Goal: Task Accomplishment & Management: Manage account settings

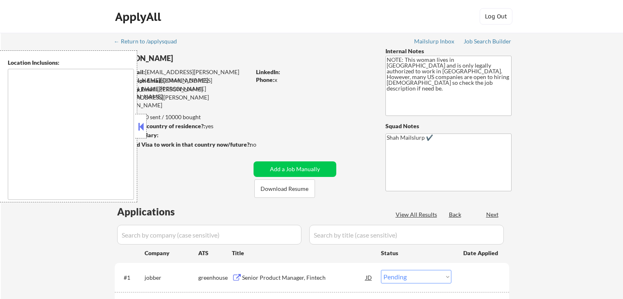
select select ""pending""
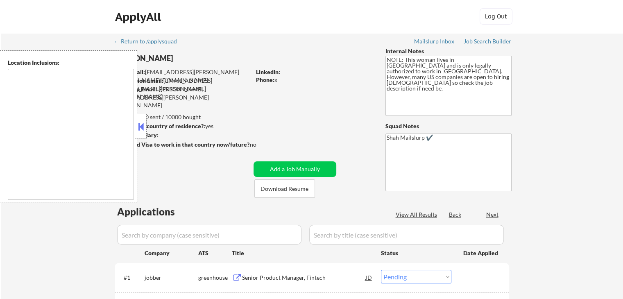
type textarea "[GEOGRAPHIC_DATA], [GEOGRAPHIC_DATA] [GEOGRAPHIC_DATA], [GEOGRAPHIC_DATA] [GEOG…"
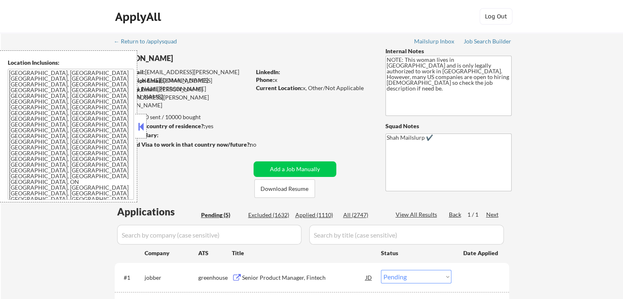
click at [141, 126] on button at bounding box center [140, 126] width 9 height 12
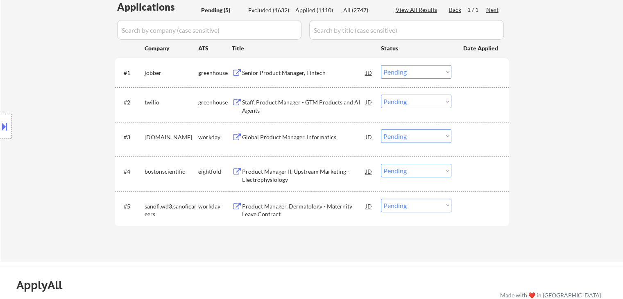
scroll to position [164, 0]
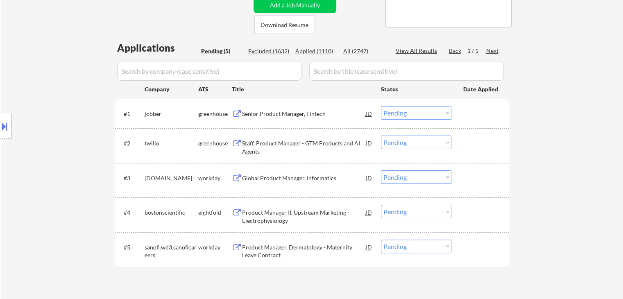
click at [277, 112] on div "Senior Product Manager, Fintech" at bounding box center [304, 114] width 124 height 8
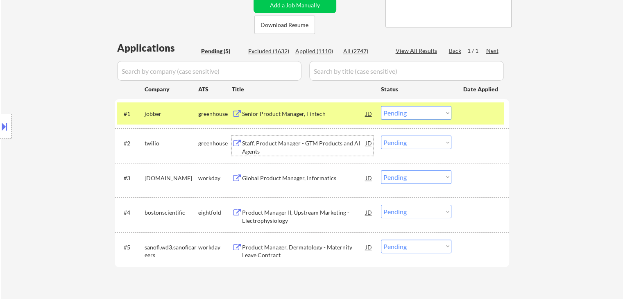
click at [286, 145] on div "Staff, Product Manager - GTM Products and AI Agents" at bounding box center [304, 147] width 124 height 16
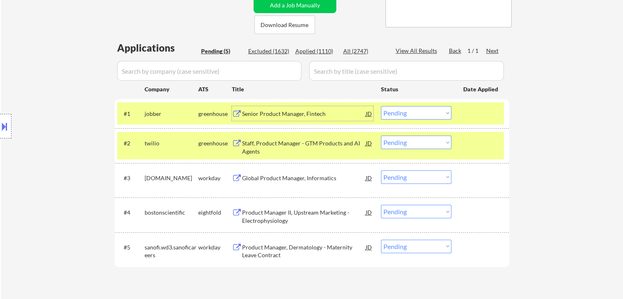
click at [282, 113] on div "Senior Product Manager, Fintech" at bounding box center [304, 114] width 124 height 8
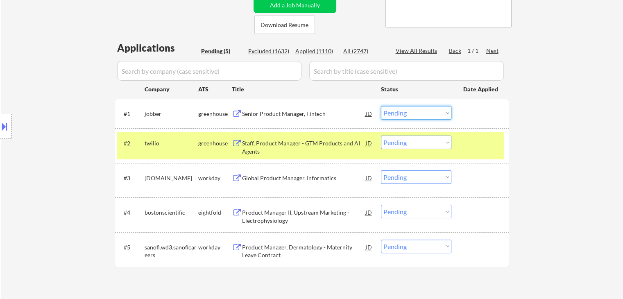
click at [403, 114] on select "Choose an option... Pending Applied Excluded (Questions) Excluded (Expired) Exc…" at bounding box center [416, 113] width 70 height 14
click at [381, 106] on select "Choose an option... Pending Applied Excluded (Questions) Excluded (Expired) Exc…" at bounding box center [416, 113] width 70 height 14
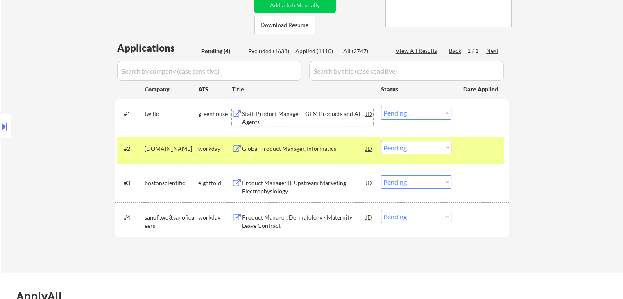
click at [297, 113] on div "Staff, Product Manager - GTM Products and AI Agents" at bounding box center [304, 118] width 124 height 16
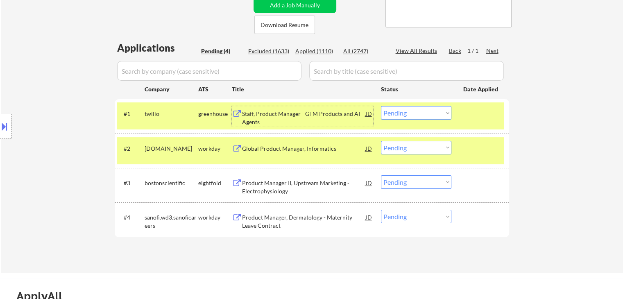
click at [397, 113] on select "Choose an option... Pending Applied Excluded (Questions) Excluded (Expired) Exc…" at bounding box center [416, 113] width 70 height 14
click at [381, 106] on select "Choose an option... Pending Applied Excluded (Questions) Excluded (Expired) Exc…" at bounding box center [416, 113] width 70 height 14
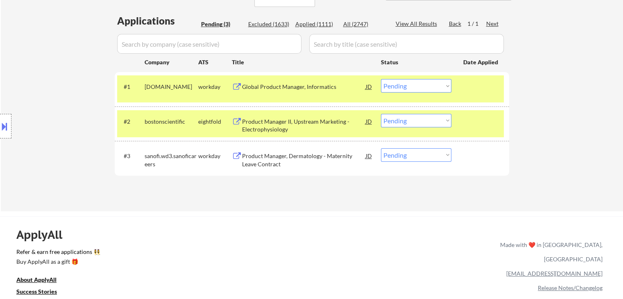
scroll to position [205, 0]
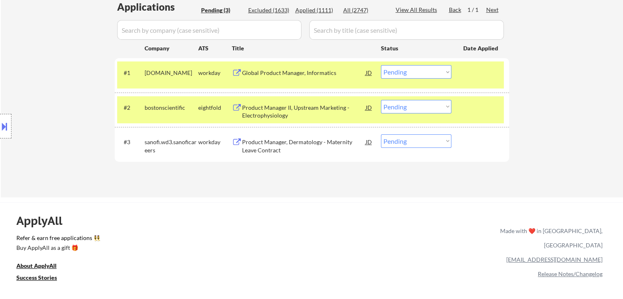
click at [289, 70] on div "Global Product Manager, Informatics" at bounding box center [304, 73] width 124 height 8
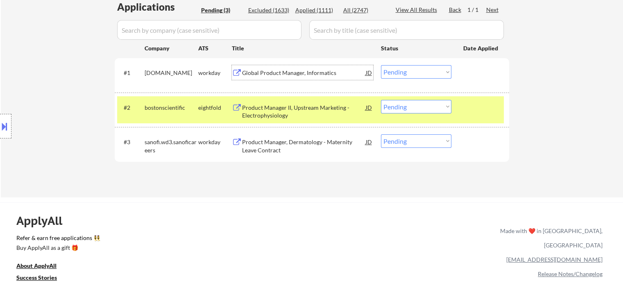
click at [398, 72] on select "Choose an option... Pending Applied Excluded (Questions) Excluded (Expired) Exc…" at bounding box center [416, 72] width 70 height 14
click at [381, 65] on select "Choose an option... Pending Applied Excluded (Questions) Excluded (Expired) Exc…" at bounding box center [416, 72] width 70 height 14
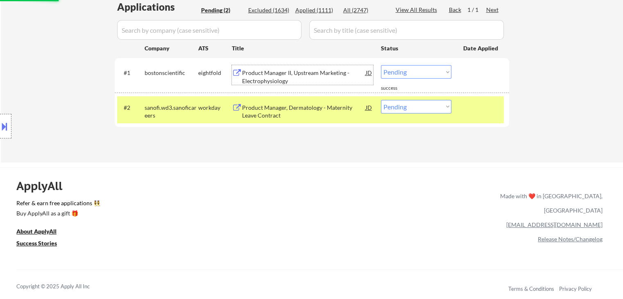
click at [304, 69] on div "Product Manager II, Upstream Marketing - Electrophysiology" at bounding box center [304, 77] width 124 height 16
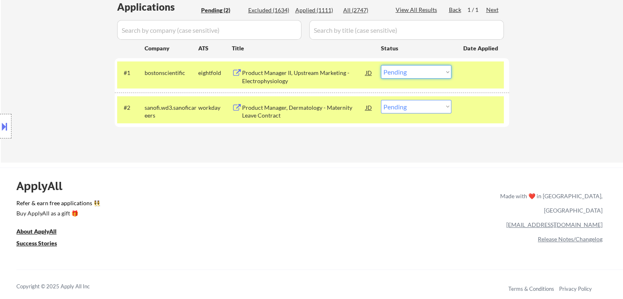
click at [398, 73] on select "Choose an option... Pending Applied Excluded (Questions) Excluded (Expired) Exc…" at bounding box center [416, 72] width 70 height 14
click at [381, 65] on select "Choose an option... Pending Applied Excluded (Questions) Excluded (Expired) Exc…" at bounding box center [416, 72] width 70 height 14
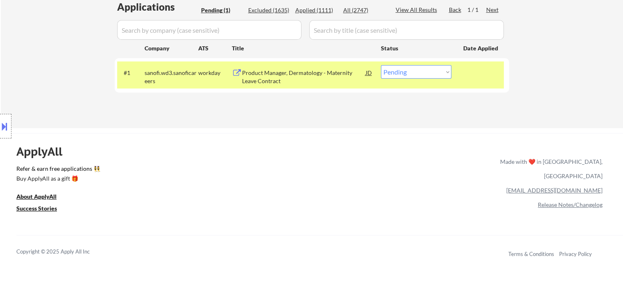
click at [288, 74] on div "Product Manager, Dermatology - Maternity Leave Contract" at bounding box center [304, 77] width 124 height 16
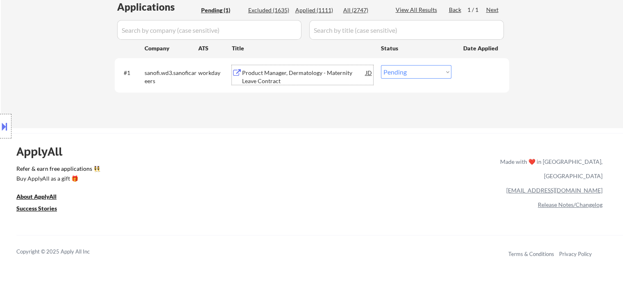
click at [411, 72] on select "Choose an option... Pending Applied Excluded (Questions) Excluded (Expired) Exc…" at bounding box center [416, 72] width 70 height 14
select select ""excluded__bad_match_""
click at [381, 65] on select "Choose an option... Pending Applied Excluded (Questions) Excluded (Expired) Exc…" at bounding box center [416, 72] width 70 height 14
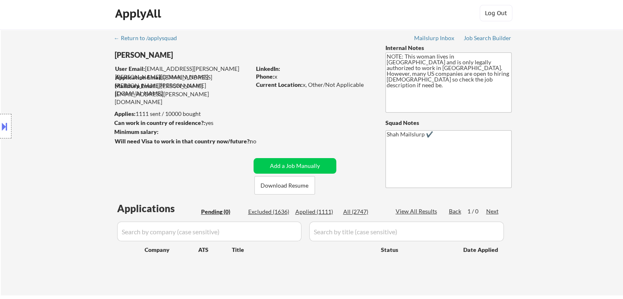
scroll to position [0, 0]
